Goal: Transaction & Acquisition: Purchase product/service

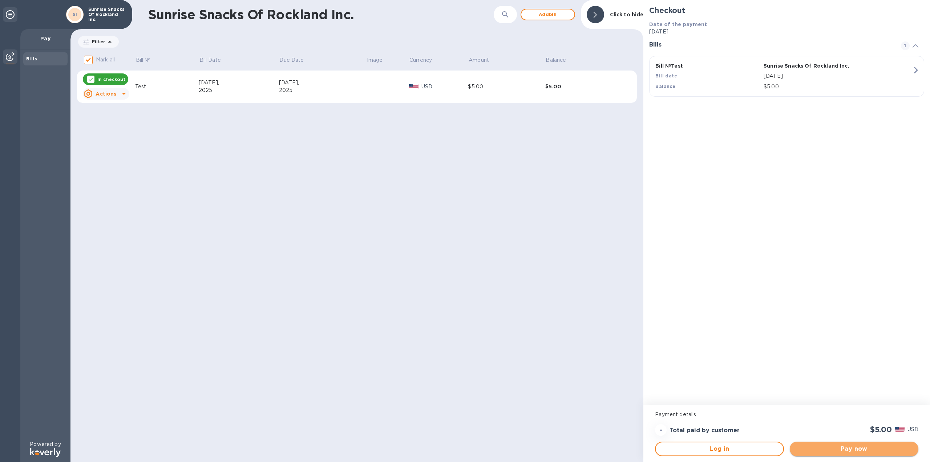
click at [873, 443] on button "Pay now" at bounding box center [854, 448] width 129 height 15
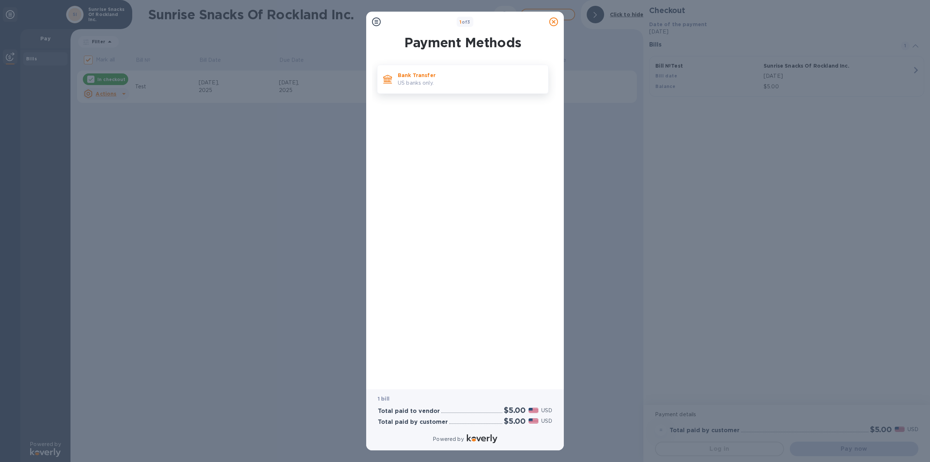
click at [424, 84] on p "US banks only." at bounding box center [470, 83] width 145 height 8
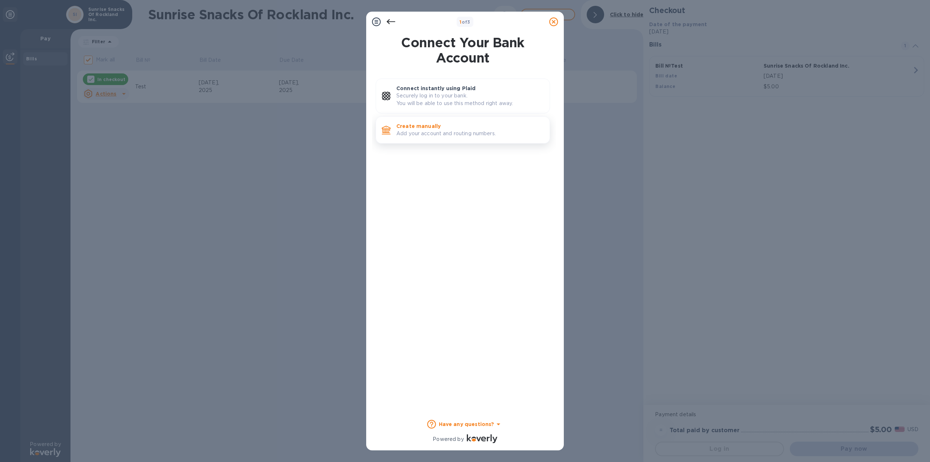
click at [420, 136] on p "Add your account and routing numbers." at bounding box center [470, 134] width 148 height 8
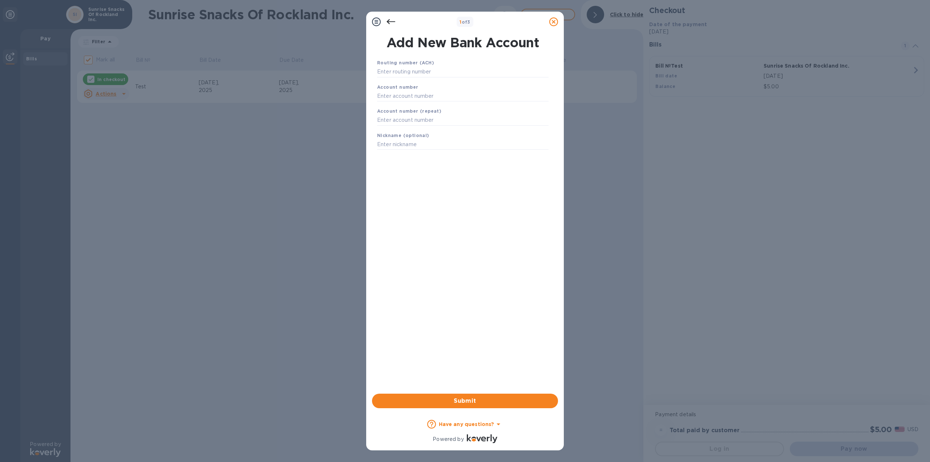
click at [394, 21] on icon at bounding box center [391, 21] width 9 height 9
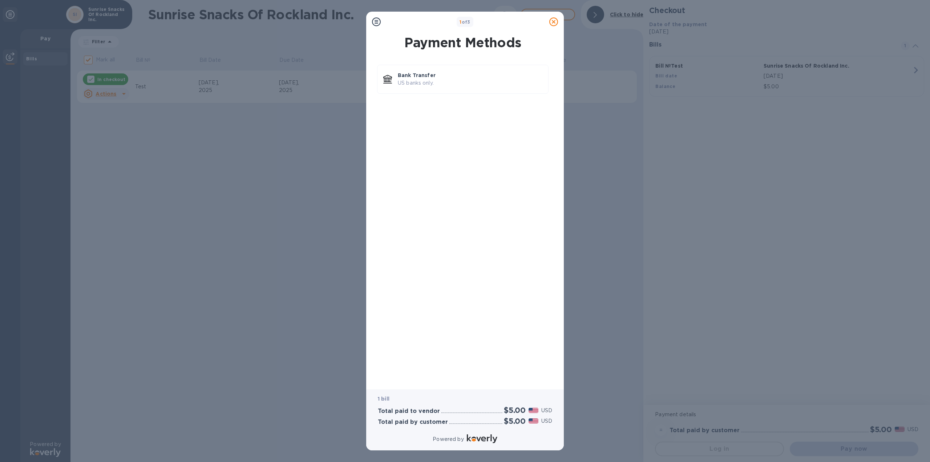
click at [555, 27] on div at bounding box center [553, 22] width 15 height 15
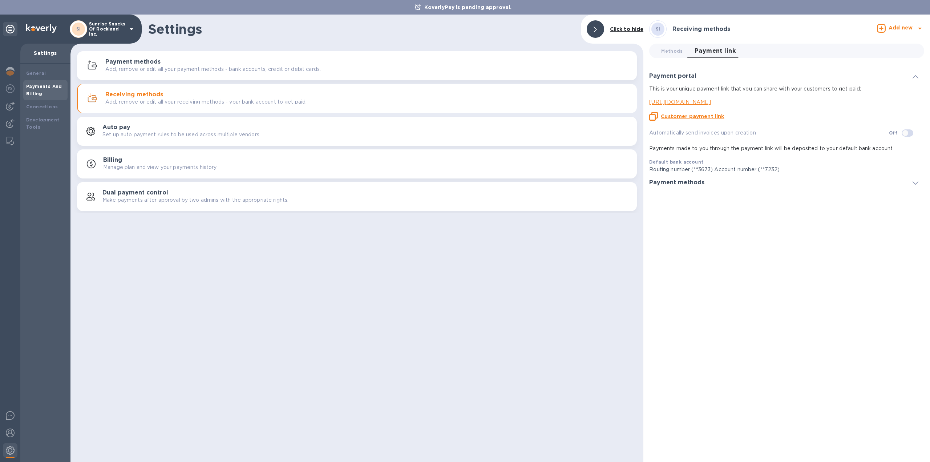
click at [705, 117] on u "Customer payment link" at bounding box center [692, 116] width 63 height 6
